Goal: Transaction & Acquisition: Purchase product/service

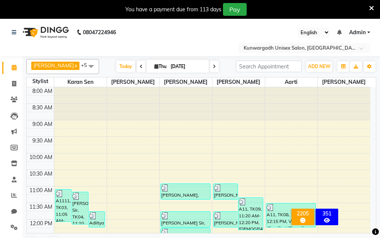
click at [373, 4] on span at bounding box center [371, 8] width 5 height 8
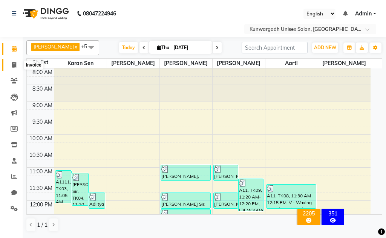
click at [17, 65] on span at bounding box center [14, 65] width 13 height 9
select select "service"
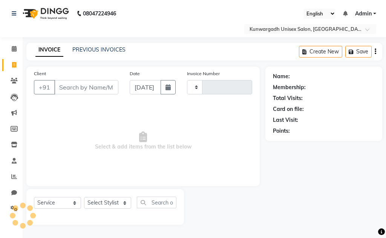
type input "4407"
select select "7931"
click at [10, 77] on link "Clients" at bounding box center [11, 81] width 18 height 12
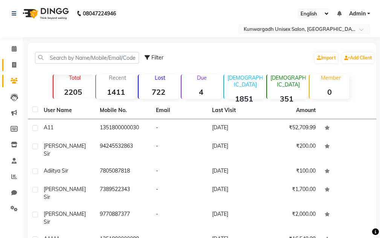
click at [3, 62] on link "Invoice" at bounding box center [11, 65] width 18 height 12
select select "service"
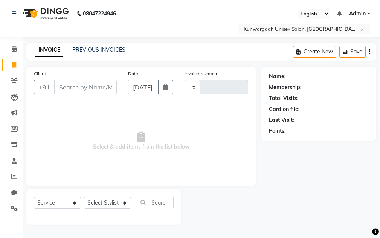
type input "4407"
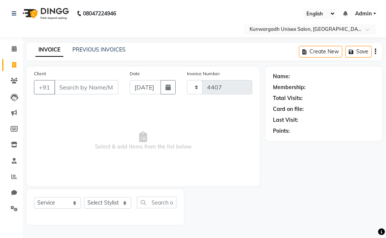
select select "7931"
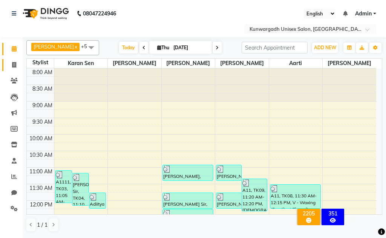
click at [6, 65] on link "Invoice" at bounding box center [11, 65] width 18 height 12
select select "7931"
select select "service"
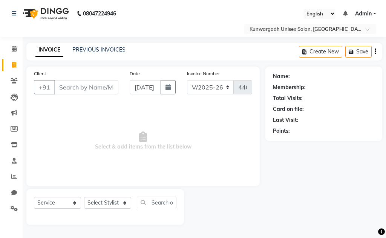
click at [14, 68] on span at bounding box center [14, 65] width 13 height 9
select select "service"
type input "4407"
select select "7931"
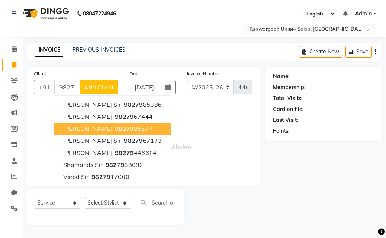
click at [90, 130] on span "[PERSON_NAME]" at bounding box center [87, 129] width 49 height 8
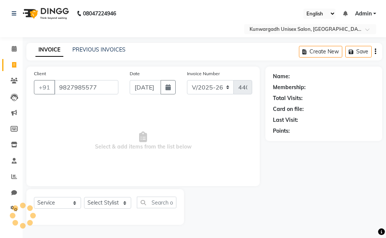
type input "9827985577"
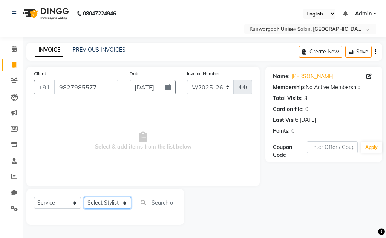
click at [95, 206] on select "Select Stylist Aarti [PERSON_NAME] Sir Chiku [PERSON_NAME] [PERSON_NAME] [PERSO…" at bounding box center [107, 203] width 47 height 12
select select "85604"
click at [84, 197] on select "Select Stylist Aarti [PERSON_NAME] Sir Chiku [PERSON_NAME] [PERSON_NAME] [PERSO…" at bounding box center [107, 203] width 47 height 12
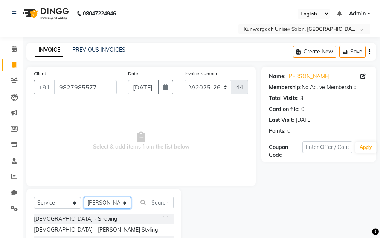
scroll to position [73, 0]
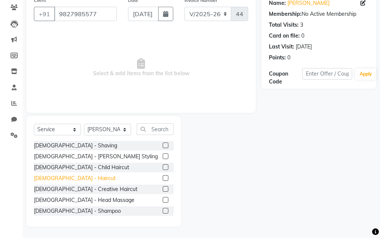
click at [65, 180] on div "[DEMOGRAPHIC_DATA] - Haircut" at bounding box center [75, 179] width 82 height 8
checkbox input "false"
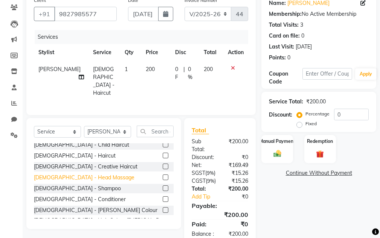
scroll to position [38, 0]
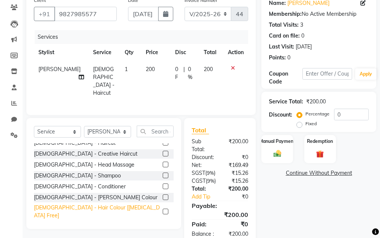
click at [70, 206] on div "[DEMOGRAPHIC_DATA] - Hair Colour [[MEDICAL_DATA] Free]" at bounding box center [97, 212] width 126 height 16
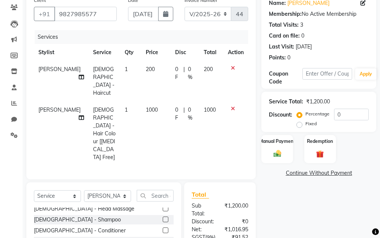
scroll to position [75, 0]
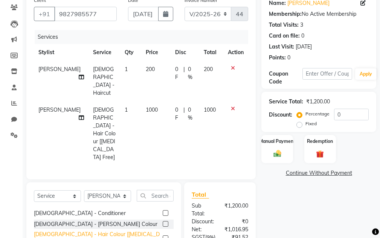
click at [73, 231] on div "[DEMOGRAPHIC_DATA] - Hair Colour [[MEDICAL_DATA] Free]" at bounding box center [97, 239] width 126 height 16
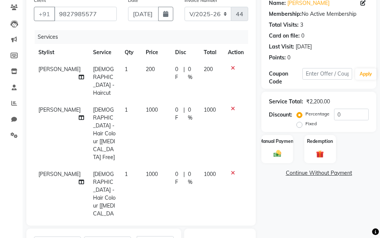
checkbox input "false"
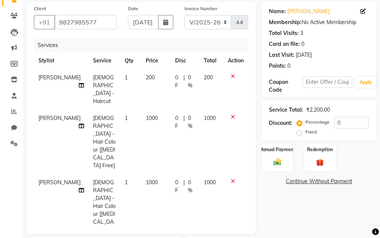
scroll to position [73, 0]
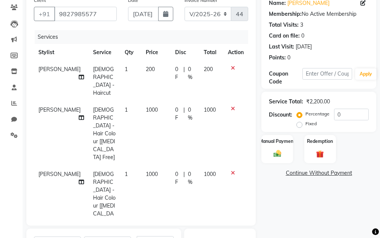
click at [305, 126] on label "Fixed" at bounding box center [310, 124] width 11 height 7
click at [300, 126] on input "Fixed" at bounding box center [300, 123] width 5 height 5
radio input "true"
click at [354, 116] on input "0" at bounding box center [351, 115] width 35 height 12
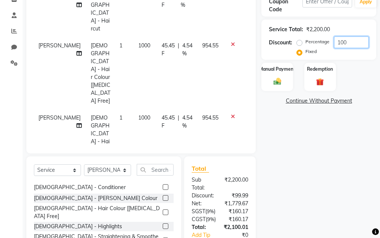
scroll to position [149, 0]
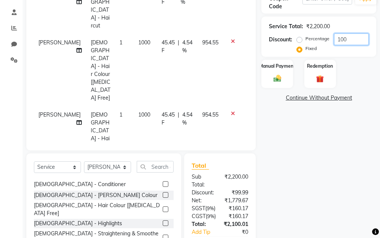
type input "100"
click at [316, 166] on div "Name: [PERSON_NAME] Sir Membership: No Active Membership Total Visits: 3 Card o…" at bounding box center [321, 103] width 121 height 371
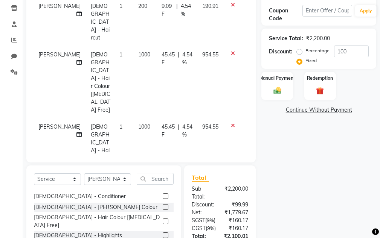
scroll to position [112, 0]
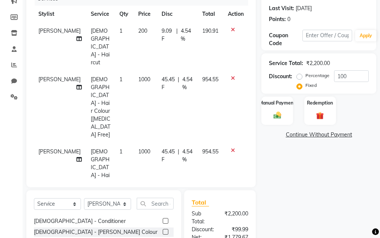
drag, startPoint x: 187, startPoint y: 256, endPoint x: 352, endPoint y: 159, distance: 191.7
click at [360, 164] on div "Name: [PERSON_NAME] Sir Membership: No Active Membership Total Visits: 3 Card o…" at bounding box center [321, 140] width 121 height 371
click at [277, 108] on div "Manual Payment" at bounding box center [277, 110] width 33 height 29
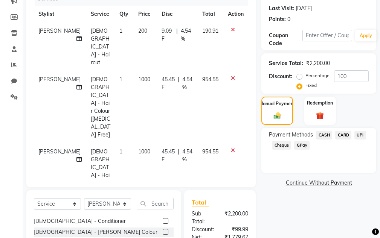
click at [326, 133] on span "CASH" at bounding box center [324, 135] width 16 height 9
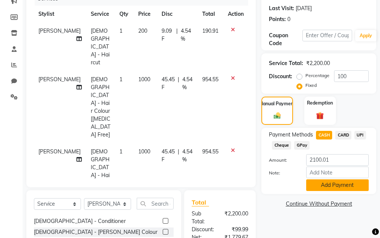
click at [324, 187] on button "Add Payment" at bounding box center [337, 186] width 63 height 12
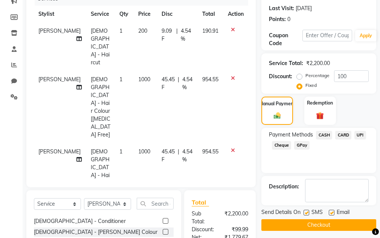
scroll to position [226, 0]
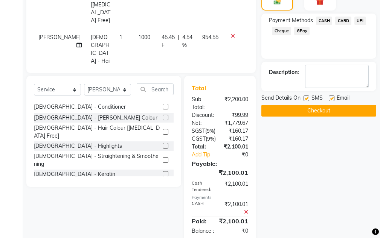
click at [313, 115] on button "Checkout" at bounding box center [318, 111] width 115 height 12
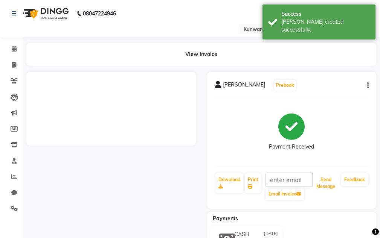
click at [325, 182] on button "Send Message" at bounding box center [325, 184] width 25 height 20
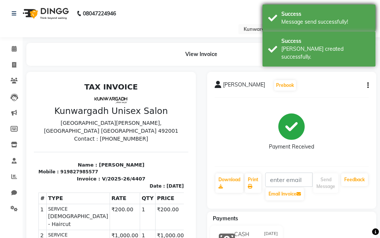
drag, startPoint x: 335, startPoint y: 47, endPoint x: 333, endPoint y: 12, distance: 34.7
click at [335, 33] on div "Success [PERSON_NAME] created successfully." at bounding box center [319, 49] width 113 height 35
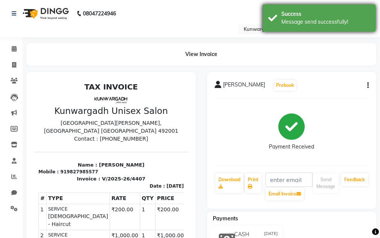
click at [332, 12] on div "Success" at bounding box center [325, 14] width 89 height 8
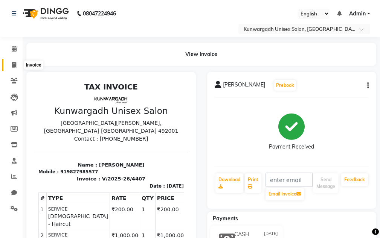
click at [12, 63] on icon at bounding box center [14, 65] width 4 height 6
select select "service"
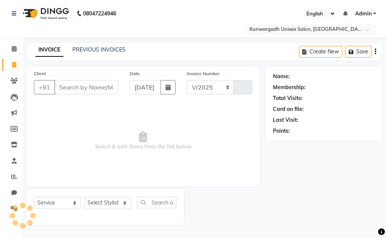
select select "7931"
type input "4408"
type input "7470672348"
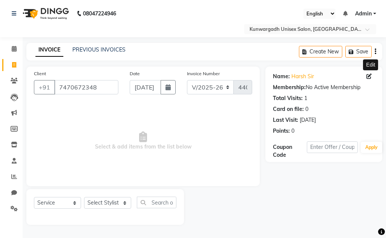
click at [368, 76] on icon at bounding box center [368, 76] width 5 height 5
select select "15"
select select "08"
select select "2002"
select select "[DEMOGRAPHIC_DATA]"
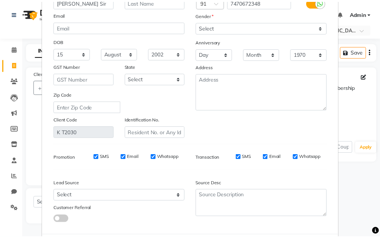
scroll to position [96, 0]
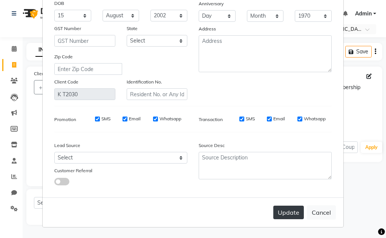
type input "[PERSON_NAME] Sir"
click at [279, 211] on button "Update" at bounding box center [288, 213] width 31 height 14
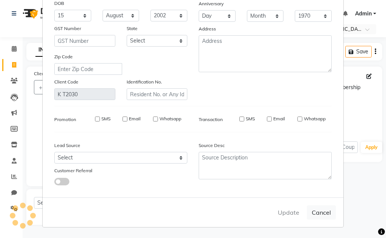
select select
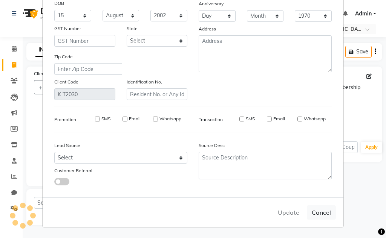
select select
checkbox input "false"
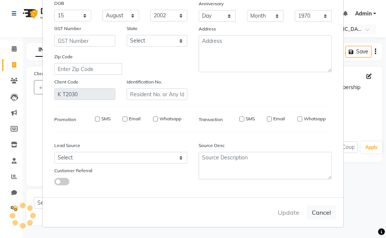
checkbox input "false"
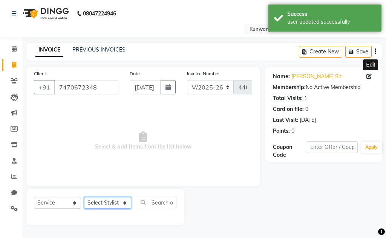
click at [130, 205] on select "Select Stylist Aarti [PERSON_NAME] Sir Chiku [PERSON_NAME] [PERSON_NAME] [PERSO…" at bounding box center [107, 203] width 47 height 12
select select "85604"
click at [84, 197] on select "Select Stylist Aarti [PERSON_NAME] Sir Chiku [PERSON_NAME] [PERSON_NAME] [PERSO…" at bounding box center [107, 203] width 47 height 12
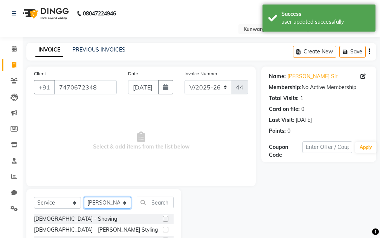
scroll to position [73, 0]
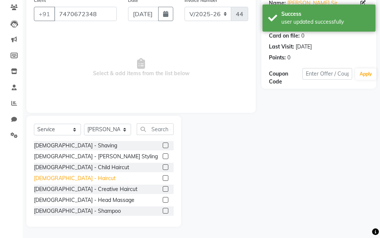
drag, startPoint x: 63, startPoint y: 179, endPoint x: 65, endPoint y: 175, distance: 4.1
click at [63, 179] on div "[DEMOGRAPHIC_DATA] - Haircut" at bounding box center [75, 179] width 82 height 8
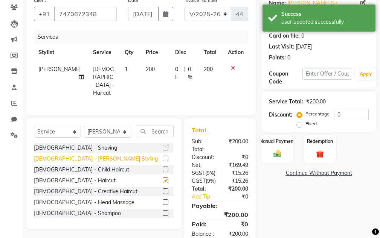
checkbox input "false"
click at [69, 156] on div "[DEMOGRAPHIC_DATA] - [PERSON_NAME] Styling" at bounding box center [96, 159] width 124 height 8
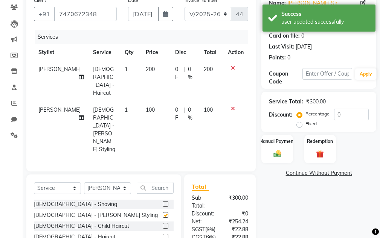
checkbox input "false"
click at [232, 106] on icon at bounding box center [233, 108] width 4 height 5
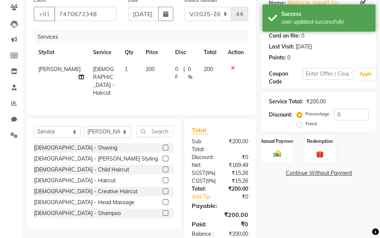
click at [234, 68] on icon at bounding box center [233, 68] width 4 height 5
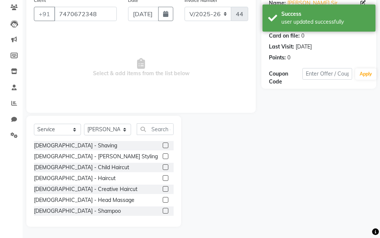
click at [123, 123] on div "Select Service Product Membership Package Voucher Prepaid Gift Card Select Styl…" at bounding box center [103, 171] width 155 height 111
click at [121, 127] on select "Select Stylist Aarti [PERSON_NAME] Sir Chiku [PERSON_NAME] [PERSON_NAME] [PERSO…" at bounding box center [107, 130] width 47 height 12
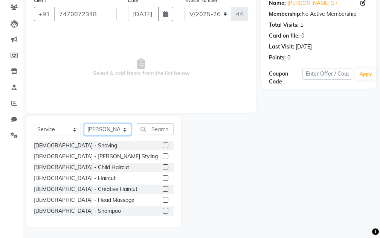
select select "84120"
click at [84, 124] on select "Select Stylist Aarti [PERSON_NAME] Sir Chiku [PERSON_NAME] [PERSON_NAME] [PERSO…" at bounding box center [107, 130] width 47 height 12
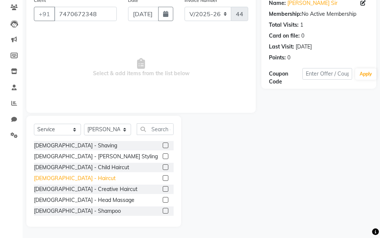
click at [63, 180] on div "[DEMOGRAPHIC_DATA] - Haircut" at bounding box center [75, 179] width 82 height 8
checkbox input "false"
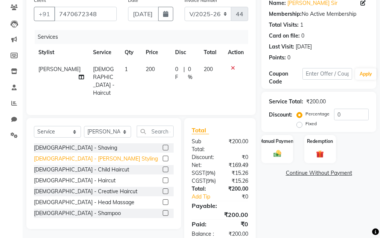
click at [72, 155] on div "[DEMOGRAPHIC_DATA] - [PERSON_NAME] Styling" at bounding box center [96, 159] width 124 height 8
checkbox input "false"
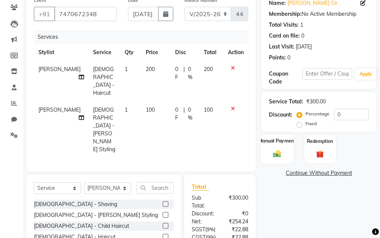
click at [292, 139] on label "Manual Payment" at bounding box center [277, 140] width 38 height 7
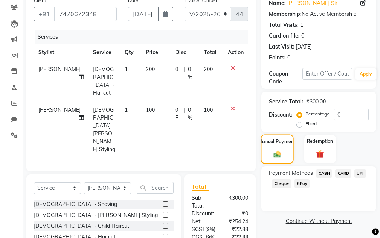
click at [286, 142] on label "Manual Payment" at bounding box center [277, 141] width 38 height 7
click at [318, 173] on span "CASH" at bounding box center [324, 173] width 16 height 9
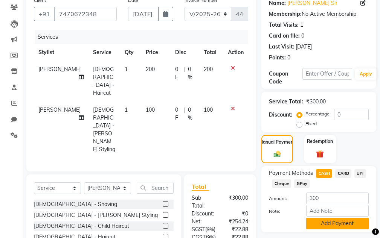
click at [337, 223] on button "Add Payment" at bounding box center [337, 224] width 63 height 12
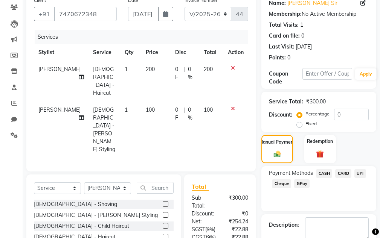
scroll to position [178, 0]
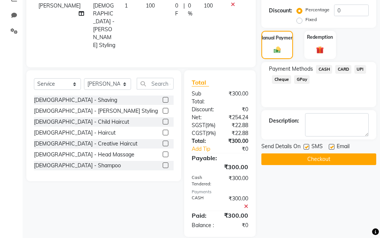
click at [321, 160] on button "Checkout" at bounding box center [318, 160] width 115 height 12
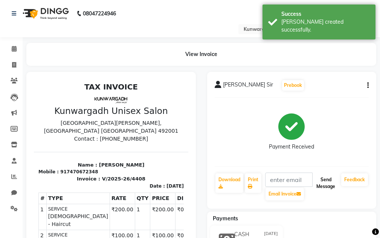
click at [327, 185] on button "Send Message" at bounding box center [325, 184] width 25 height 20
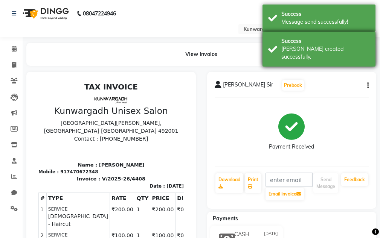
click at [363, 36] on div "Success [PERSON_NAME] created successfully." at bounding box center [319, 49] width 113 height 35
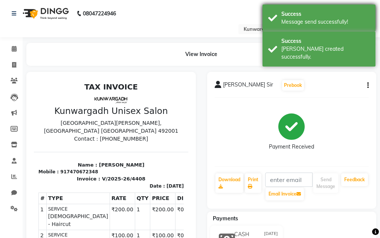
click at [362, 27] on div "Success Message send successfully!" at bounding box center [319, 18] width 113 height 27
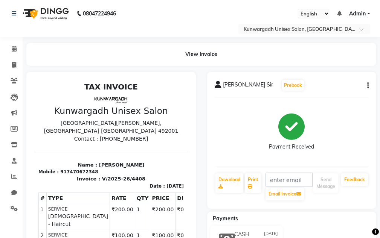
drag, startPoint x: 96, startPoint y: 153, endPoint x: 81, endPoint y: 167, distance: 20.2
drag, startPoint x: 47, startPoint y: 87, endPoint x: 14, endPoint y: 62, distance: 42.5
click at [14, 61] on span at bounding box center [14, 65] width 13 height 9
select select "service"
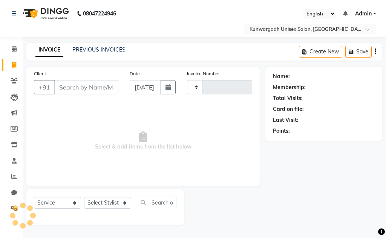
click at [13, 62] on icon at bounding box center [14, 65] width 4 height 6
select select "service"
type input "4409"
select select "7931"
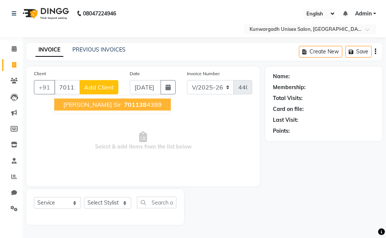
click at [151, 106] on button "[PERSON_NAME] Sir 701138 4389" at bounding box center [112, 105] width 116 height 12
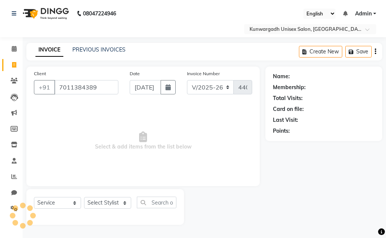
type input "7011384389"
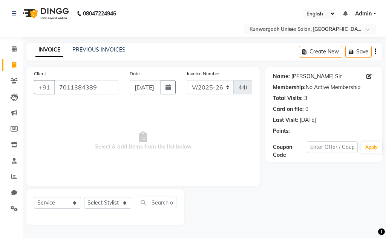
click at [304, 76] on link "[PERSON_NAME] Sir" at bounding box center [316, 77] width 50 height 8
click at [130, 200] on select "Select Stylist Aarti [PERSON_NAME] Sir Chiku [PERSON_NAME] [PERSON_NAME] [PERSO…" at bounding box center [107, 203] width 47 height 12
select select "84120"
click at [84, 197] on select "Select Stylist Aarti [PERSON_NAME] Sir Chiku [PERSON_NAME] [PERSON_NAME] [PERSO…" at bounding box center [107, 203] width 47 height 12
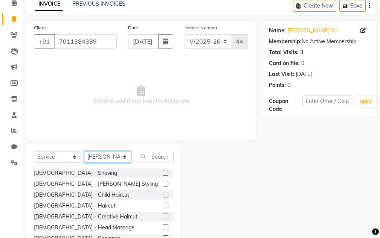
scroll to position [73, 0]
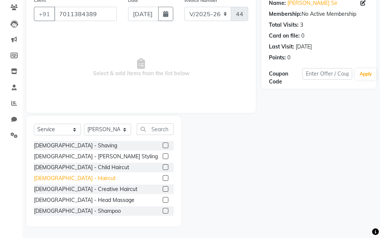
click at [61, 180] on div "[DEMOGRAPHIC_DATA] - Haircut" at bounding box center [75, 179] width 82 height 8
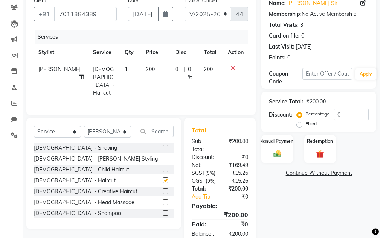
checkbox input "false"
click at [68, 158] on div "[DEMOGRAPHIC_DATA] - [PERSON_NAME] Styling" at bounding box center [96, 159] width 124 height 8
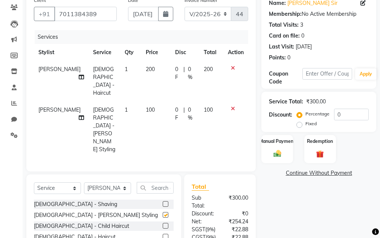
checkbox input "false"
click at [283, 154] on img at bounding box center [277, 154] width 13 height 9
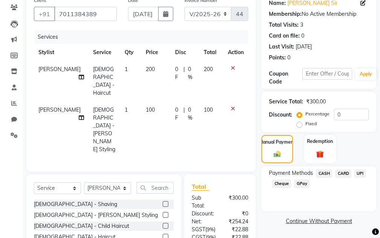
click at [360, 170] on span "UPI" at bounding box center [360, 173] width 12 height 9
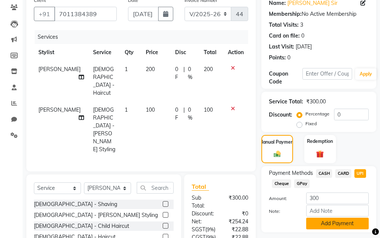
click at [341, 227] on button "Add Payment" at bounding box center [337, 224] width 63 height 12
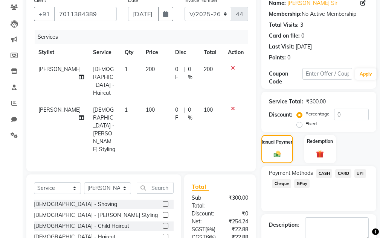
scroll to position [162, 0]
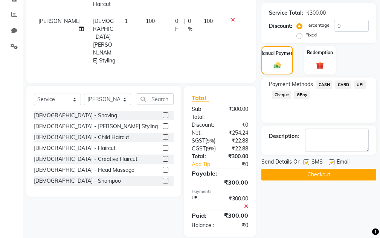
click at [347, 180] on button "Checkout" at bounding box center [318, 175] width 115 height 12
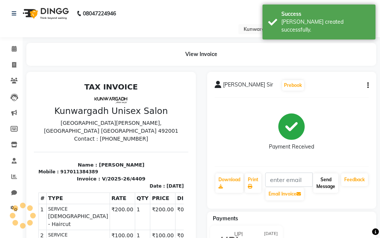
click at [327, 177] on button "Send Message" at bounding box center [325, 184] width 25 height 20
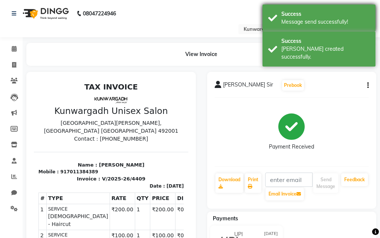
drag, startPoint x: 363, startPoint y: 45, endPoint x: 358, endPoint y: 14, distance: 31.6
click at [361, 37] on div "Success [PERSON_NAME] created successfully." at bounding box center [319, 49] width 113 height 35
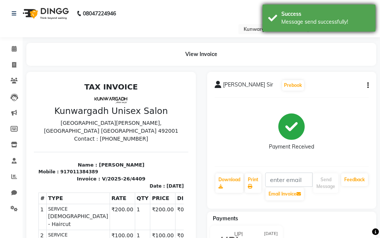
click at [358, 14] on div "Success" at bounding box center [325, 14] width 89 height 8
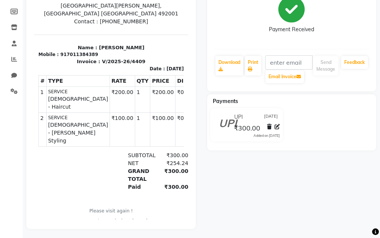
scroll to position [125, 0]
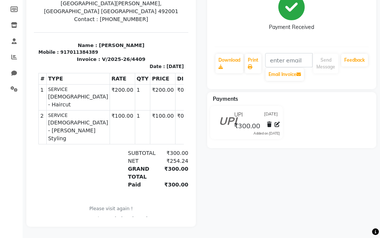
drag, startPoint x: 385, startPoint y: 47, endPoint x: 229, endPoint y: 132, distance: 177.5
click at [230, 142] on div "Payments UPI [DATE] ₹300.00 Added on [DATE]" at bounding box center [291, 120] width 169 height 56
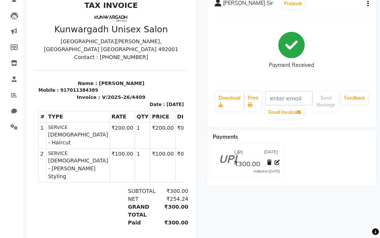
scroll to position [12, 0]
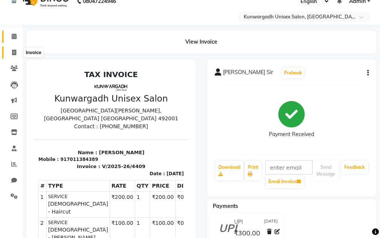
drag, startPoint x: 8, startPoint y: 53, endPoint x: 13, endPoint y: 52, distance: 5.6
click at [8, 53] on span at bounding box center [14, 53] width 13 height 9
select select "service"
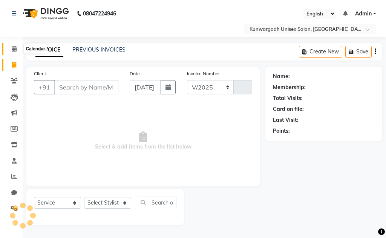
select select "7931"
type input "4410"
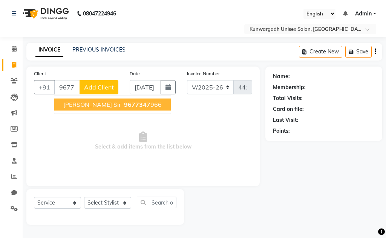
drag, startPoint x: 121, startPoint y: 101, endPoint x: 123, endPoint y: 108, distance: 8.2
click at [121, 101] on button "[PERSON_NAME] Sir 9677347 966" at bounding box center [112, 105] width 116 height 12
type input "9677347966"
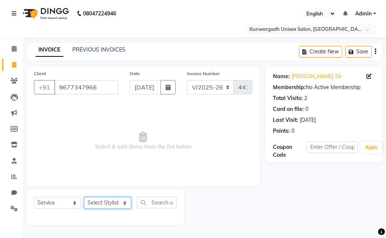
drag, startPoint x: 104, startPoint y: 206, endPoint x: 105, endPoint y: 202, distance: 3.9
click at [104, 206] on select "Select Stylist Aarti [PERSON_NAME] Sir Chiku [PERSON_NAME] [PERSON_NAME] [PERSO…" at bounding box center [107, 203] width 47 height 12
select select "85604"
click at [84, 197] on select "Select Stylist Aarti [PERSON_NAME] Sir Chiku [PERSON_NAME] [PERSON_NAME] [PERSO…" at bounding box center [107, 203] width 47 height 12
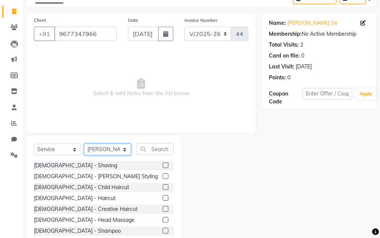
scroll to position [73, 0]
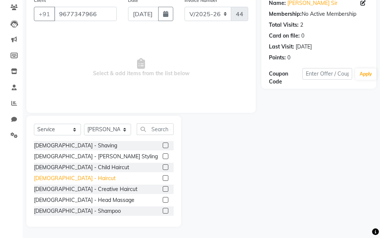
click at [63, 179] on div "[DEMOGRAPHIC_DATA] - Haircut" at bounding box center [75, 179] width 82 height 8
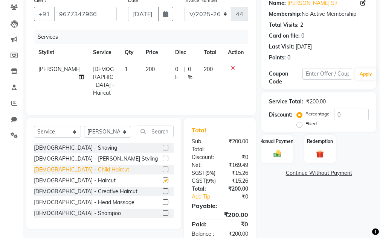
checkbox input "false"
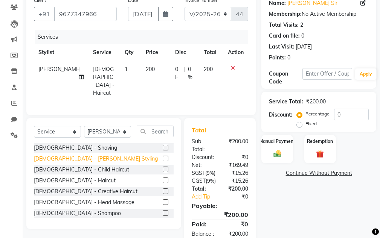
click at [65, 158] on div "[DEMOGRAPHIC_DATA] - [PERSON_NAME] Styling" at bounding box center [96, 159] width 124 height 8
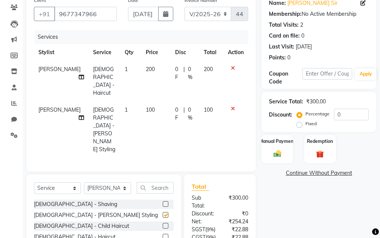
checkbox input "false"
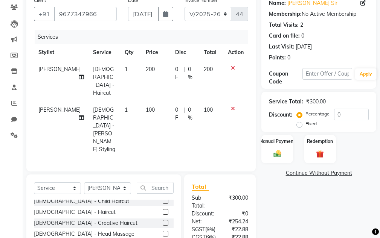
scroll to position [38, 0]
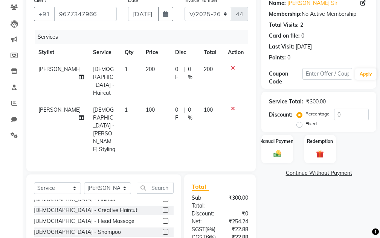
checkbox input "false"
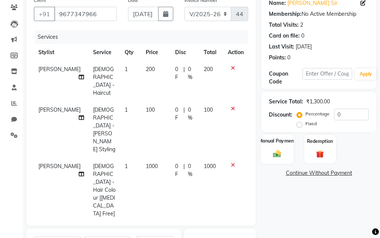
click at [276, 151] on img at bounding box center [277, 154] width 13 height 9
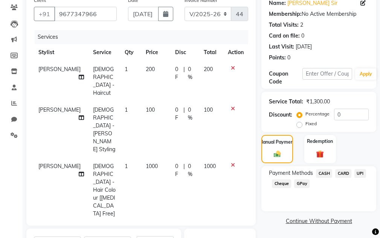
click at [364, 171] on span "UPI" at bounding box center [360, 173] width 12 height 9
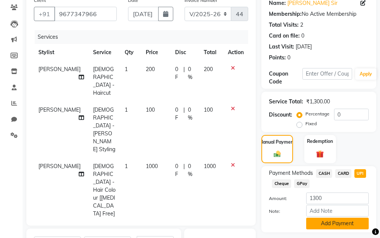
click at [343, 224] on button "Add Payment" at bounding box center [337, 224] width 63 height 12
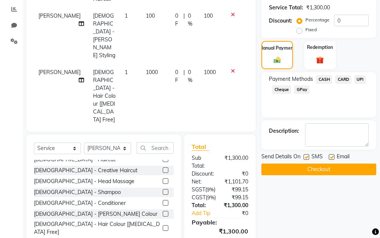
scroll to position [203, 0]
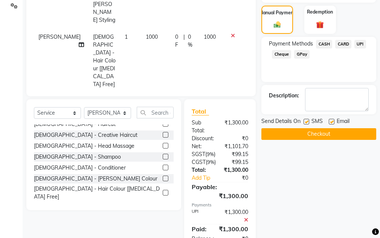
click at [329, 141] on div "Name: [PERSON_NAME] Sir Membership: No Active Membership Total Visits: 2 Card o…" at bounding box center [321, 57] width 121 height 387
drag, startPoint x: 322, startPoint y: 141, endPoint x: 322, endPoint y: 145, distance: 4.6
click at [322, 144] on div "Name: [PERSON_NAME] Sir Membership: No Active Membership Total Visits: 2 Card o…" at bounding box center [321, 57] width 121 height 387
click at [322, 143] on div "Name: [PERSON_NAME] Sir Membership: No Active Membership Total Visits: 2 Card o…" at bounding box center [321, 57] width 121 height 387
drag, startPoint x: 323, startPoint y: 142, endPoint x: 322, endPoint y: 137, distance: 4.9
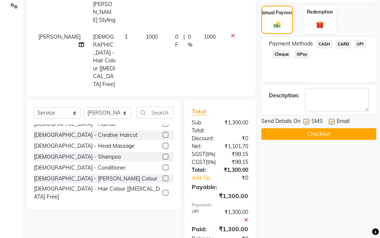
click at [323, 140] on div "Name: [PERSON_NAME] Sir Membership: No Active Membership Total Visits: 2 Card o…" at bounding box center [321, 57] width 121 height 387
click at [322, 136] on button "Checkout" at bounding box center [318, 134] width 115 height 12
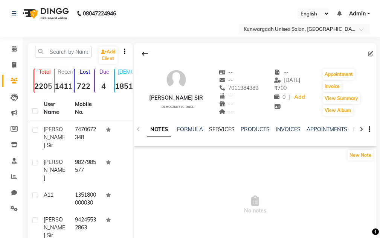
click at [223, 131] on link "SERVICES" at bounding box center [222, 129] width 26 height 7
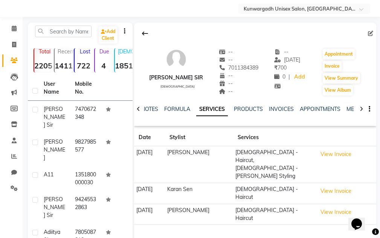
scroll to position [38, 0]
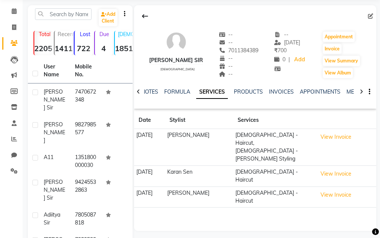
click at [8, 34] on li "Invoice" at bounding box center [11, 28] width 23 height 16
click at [11, 30] on span at bounding box center [14, 27] width 13 height 9
select select "service"
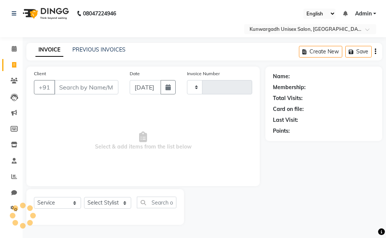
type input "4409"
select select "7931"
